Goal: Transaction & Acquisition: Purchase product/service

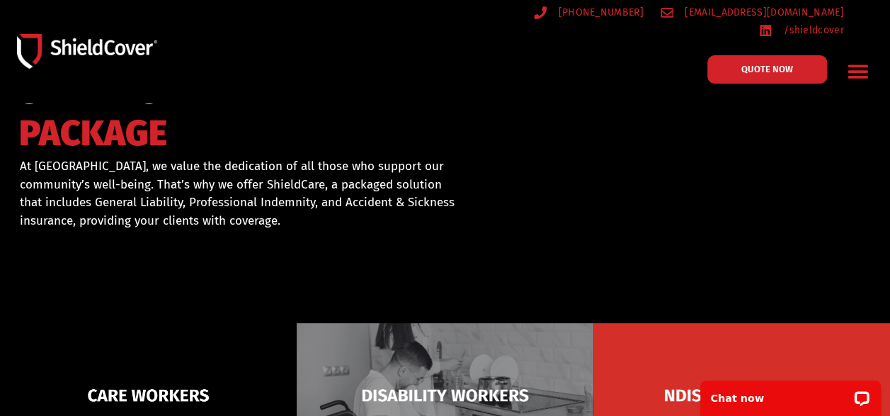
scroll to position [283, 0]
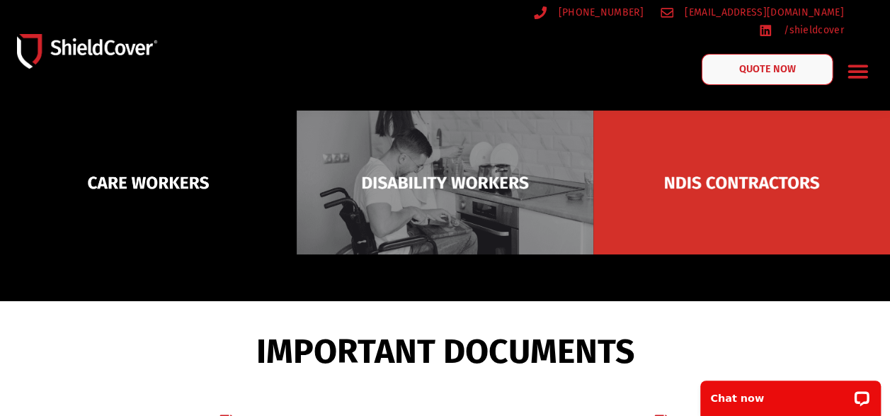
click at [738, 60] on link "QUOTE NOW" at bounding box center [767, 69] width 132 height 31
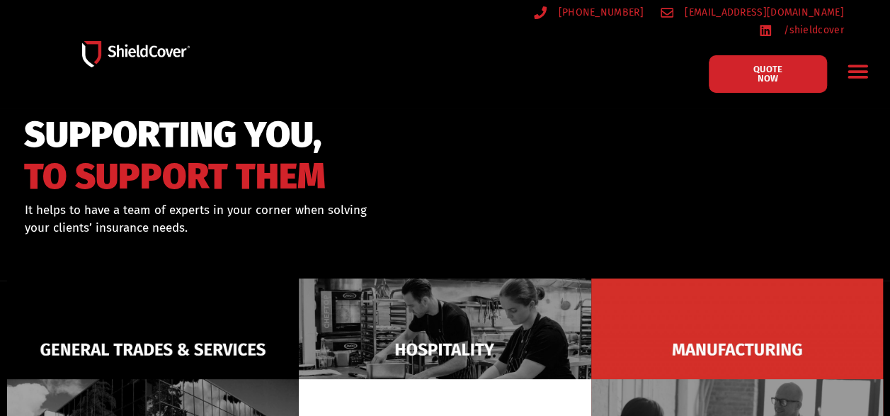
click at [861, 60] on icon "Menu Toggle" at bounding box center [858, 71] width 22 height 22
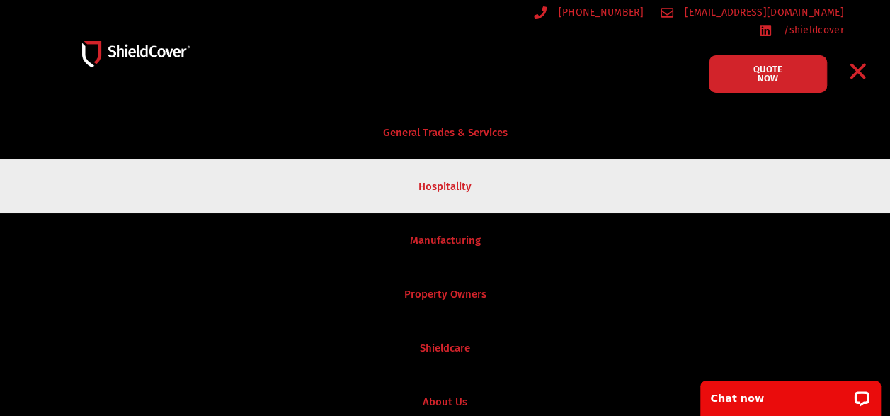
scroll to position [71, 0]
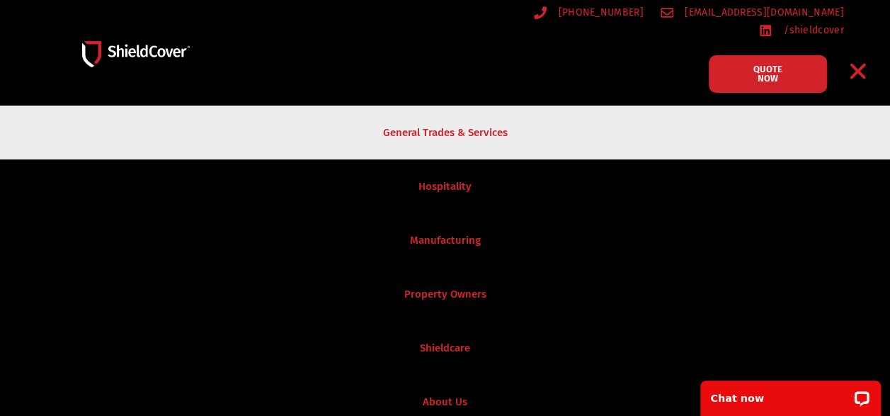
click at [413, 127] on link "General Trades & Services" at bounding box center [445, 132] width 890 height 54
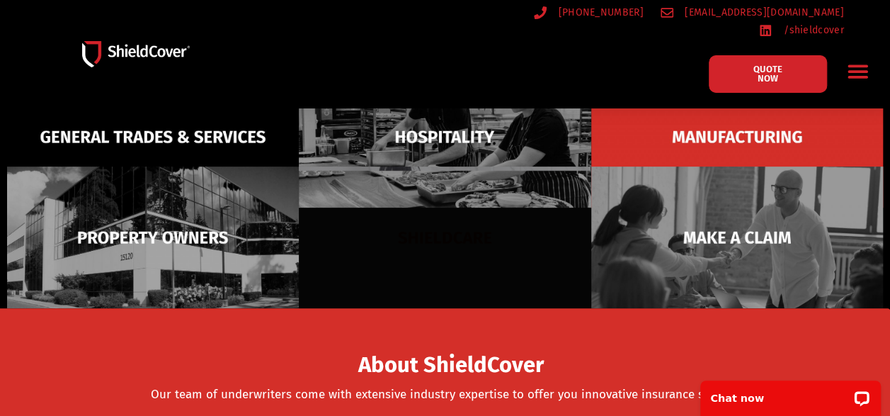
scroll to position [142, 0]
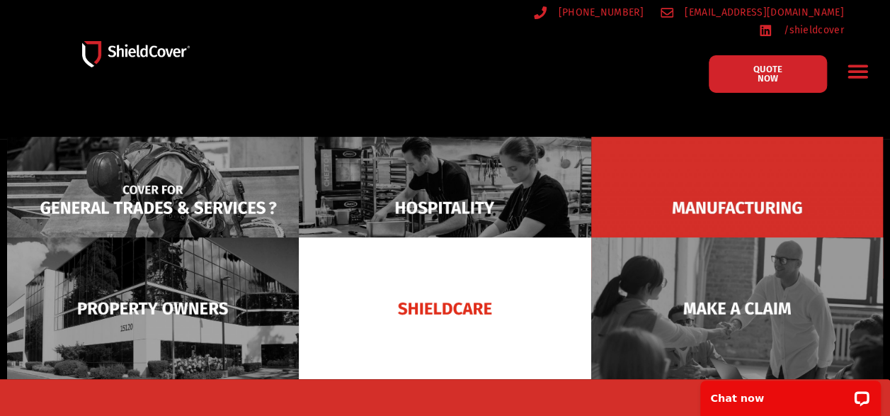
click at [239, 174] on img at bounding box center [153, 208] width 292 height 142
